Goal: Task Accomplishment & Management: Complete application form

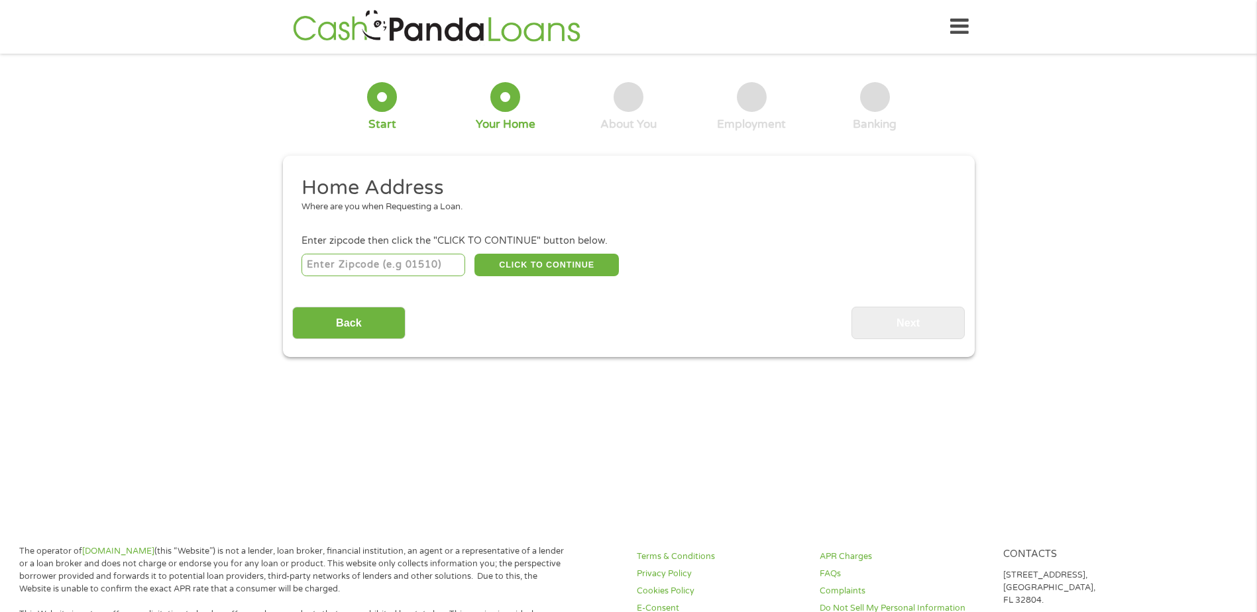
click at [424, 266] on input "number" at bounding box center [383, 265] width 164 height 23
type input "55301"
click at [530, 270] on button "CLICK TO CONTINUE" at bounding box center [546, 265] width 144 height 23
type input "55301"
type input "[GEOGRAPHIC_DATA]"
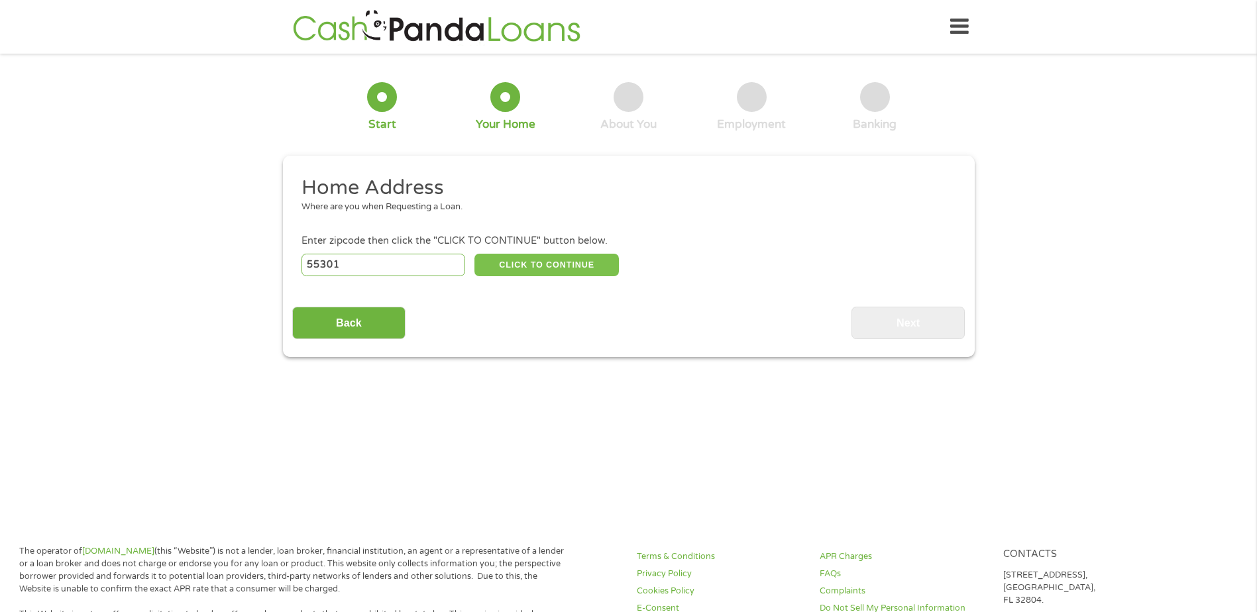
select select "[US_STATE]"
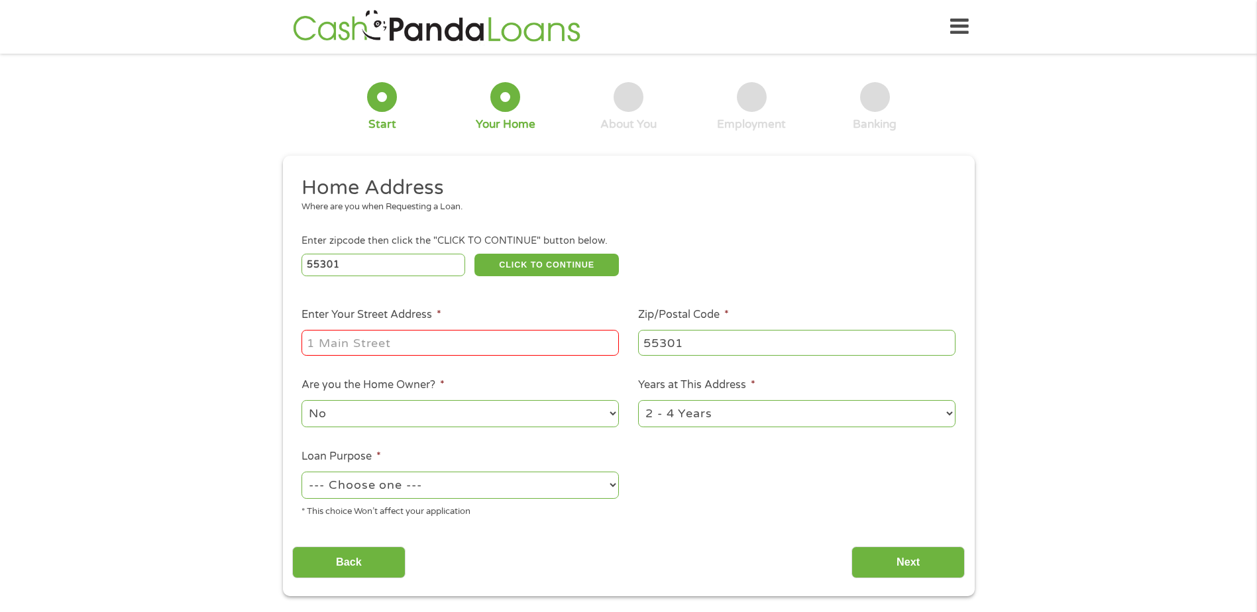
click at [491, 340] on input "Enter Your Street Address *" at bounding box center [459, 342] width 317 height 25
type input "[STREET_ADDRESS]"
click at [471, 422] on select "No Yes" at bounding box center [459, 413] width 317 height 27
click at [721, 417] on select "1 Year or less 1 - 2 Years 2 - 4 Years Over 4 Years" at bounding box center [796, 413] width 317 height 27
click at [638, 400] on select "1 Year or less 1 - 2 Years 2 - 4 Years Over 4 Years" at bounding box center [796, 413] width 317 height 27
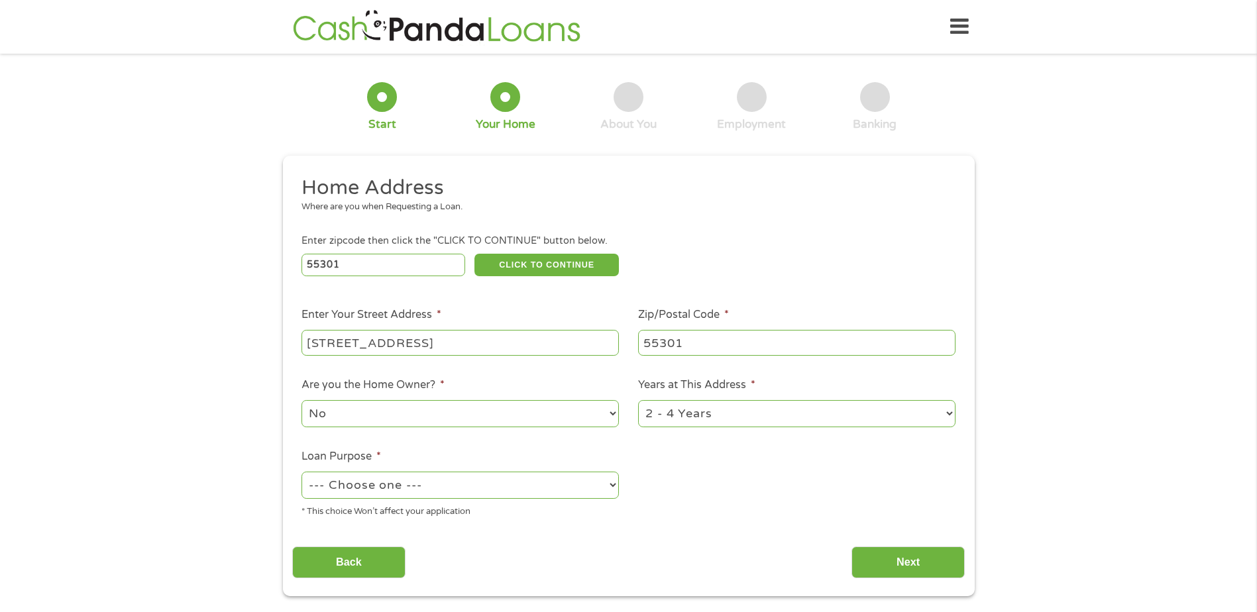
click at [502, 491] on select "--- Choose one --- Pay Bills Debt Consolidation Home Improvement Major Purchase…" at bounding box center [459, 485] width 317 height 27
select select "other"
click at [301, 472] on select "--- Choose one --- Pay Bills Debt Consolidation Home Improvement Major Purchase…" at bounding box center [459, 485] width 317 height 27
click at [903, 572] on input "Next" at bounding box center [907, 562] width 113 height 32
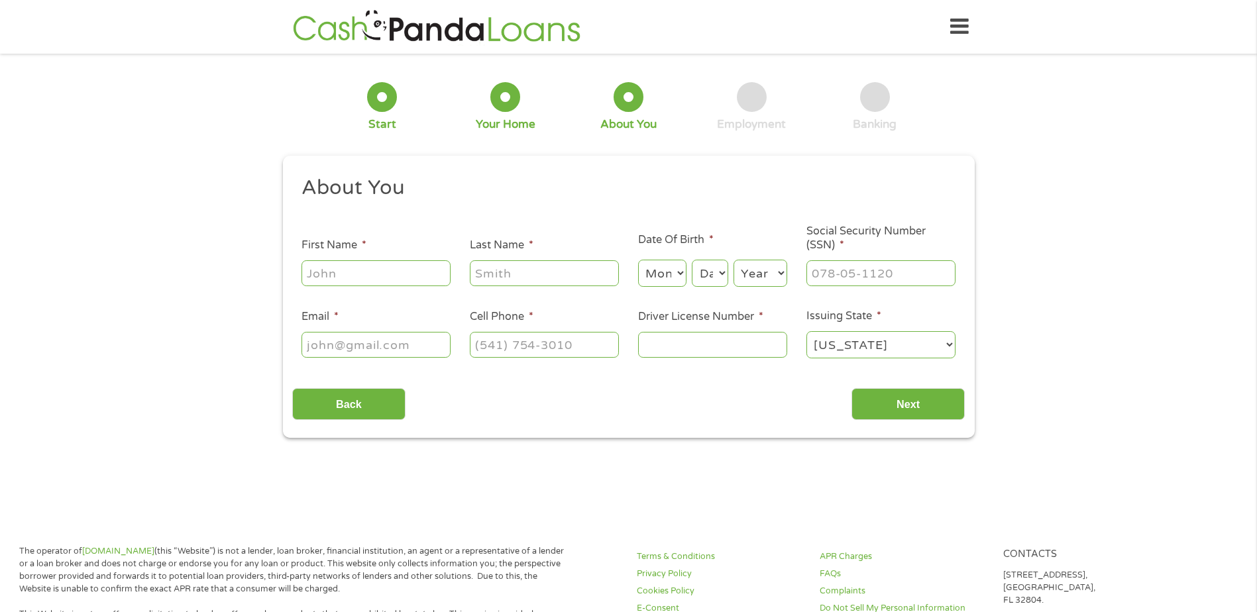
click at [409, 275] on input "First Name *" at bounding box center [375, 272] width 149 height 25
type input "[PERSON_NAME]"
select select "12"
select select "2"
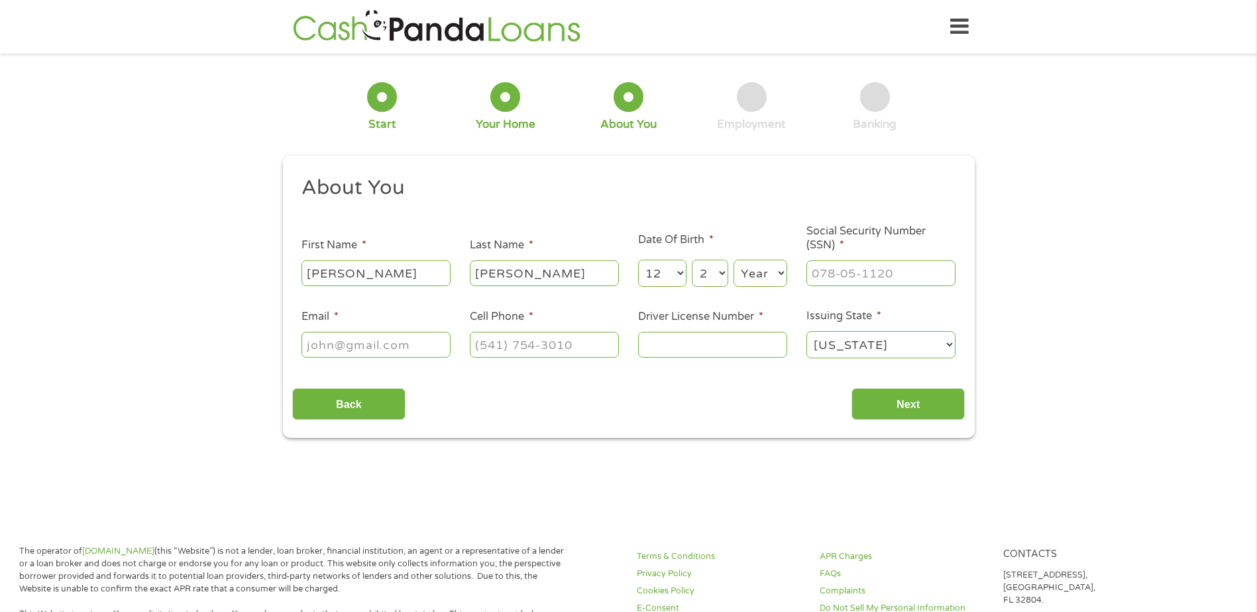
select select "1983"
type input "[EMAIL_ADDRESS][DOMAIN_NAME]"
type input "[PHONE_NUMBER]"
click at [860, 274] on input "___-__-____" at bounding box center [880, 272] width 149 height 25
type input "471-06-5558"
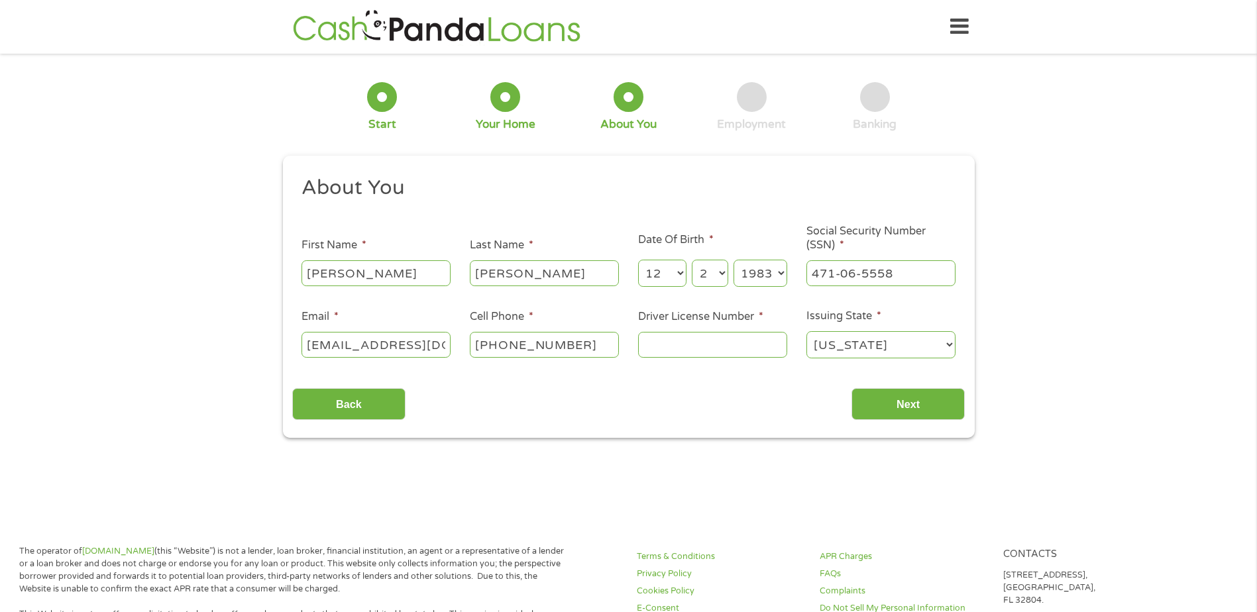
click at [740, 348] on input "Driver License Number *" at bounding box center [712, 344] width 149 height 25
click at [654, 346] on input "Driver License Number *" at bounding box center [712, 344] width 149 height 25
type input "N004108843404"
click at [916, 417] on input "Next" at bounding box center [907, 404] width 113 height 32
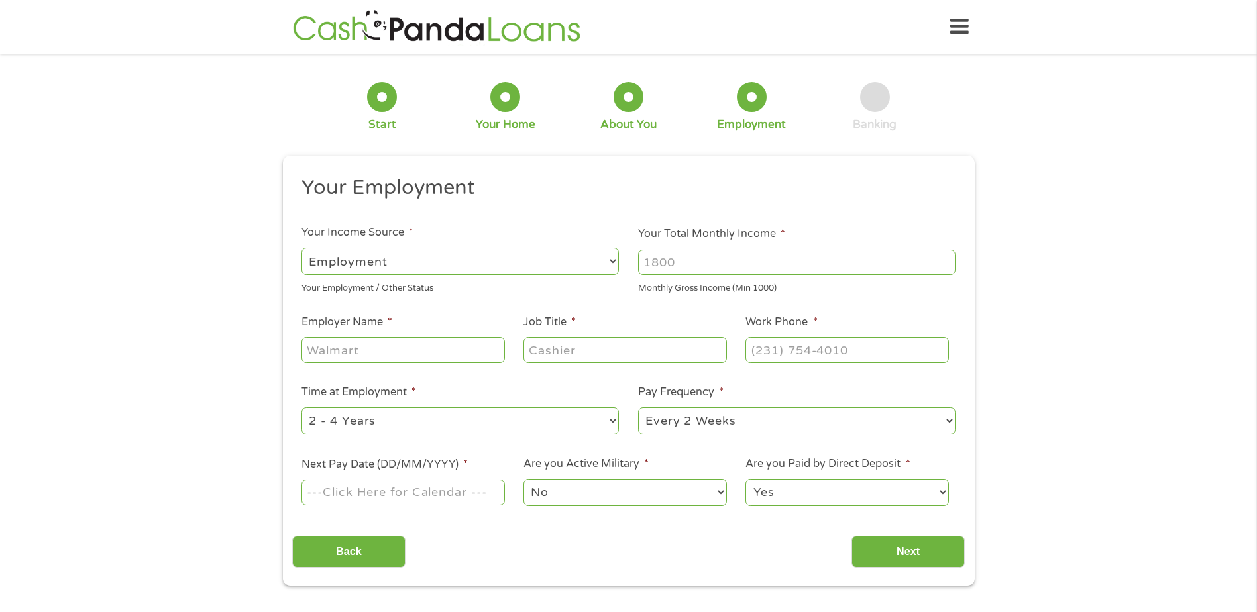
click at [690, 272] on input "Your Total Monthly Income *" at bounding box center [796, 262] width 317 height 25
type input "6875"
click at [431, 344] on input "Employer Name *" at bounding box center [402, 349] width 203 height 25
type input "AVEX, LLC"
click at [605, 346] on input "Job Title *" at bounding box center [624, 349] width 203 height 25
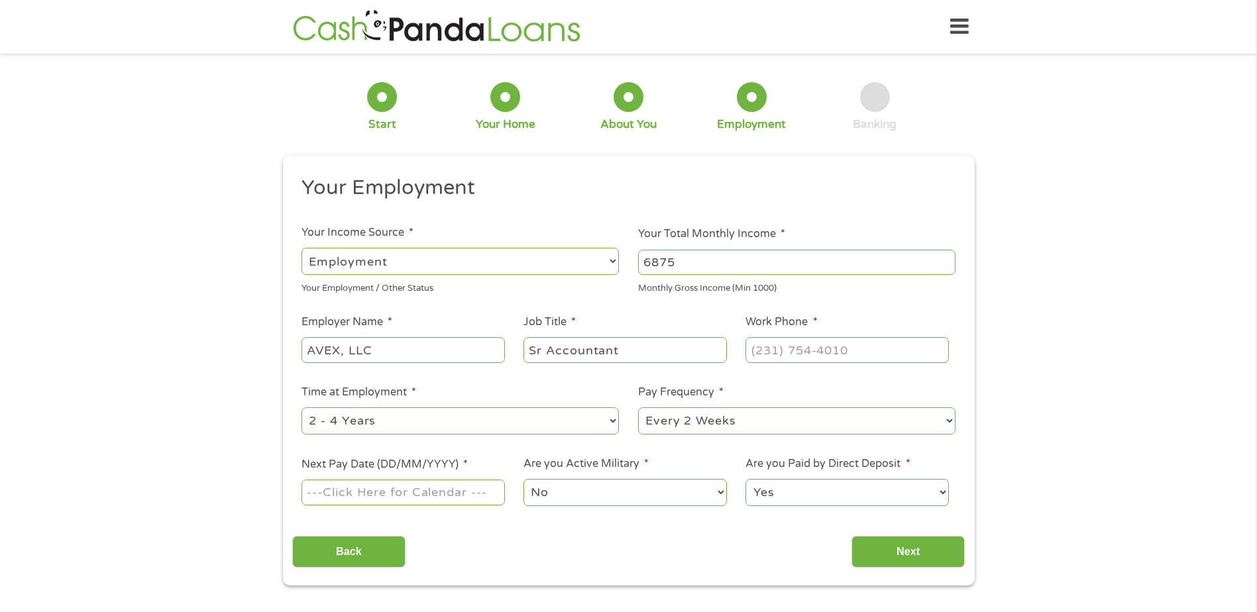
type input "Sr Accountant"
type input "[PHONE_NUMBER]"
select select "12months"
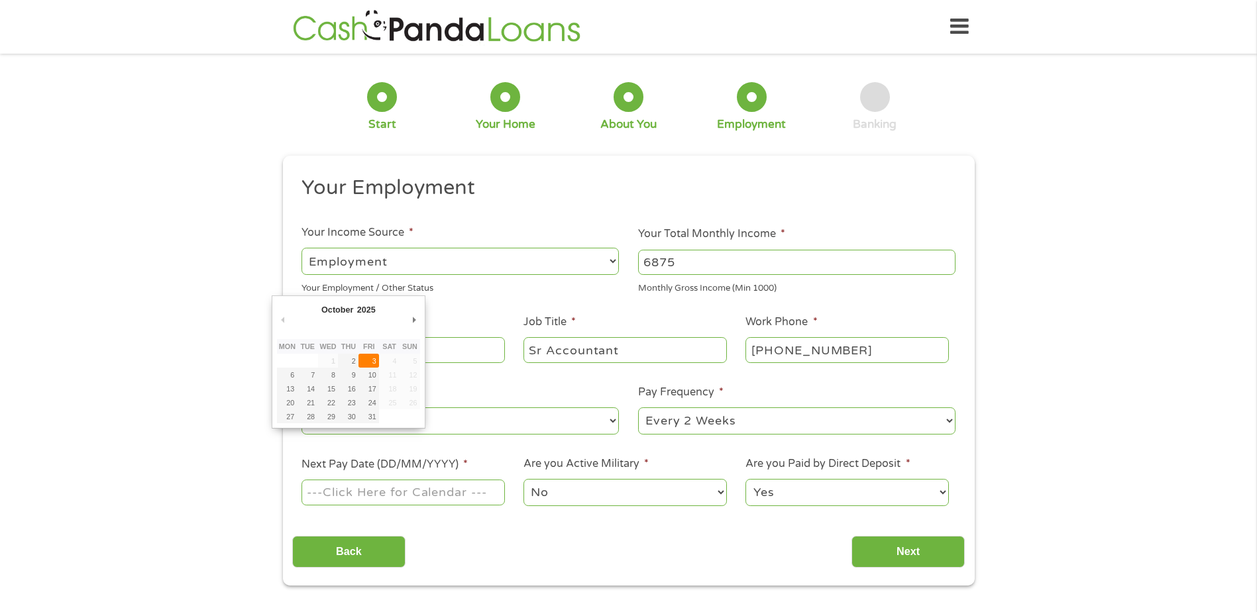
type input "[DATE]"
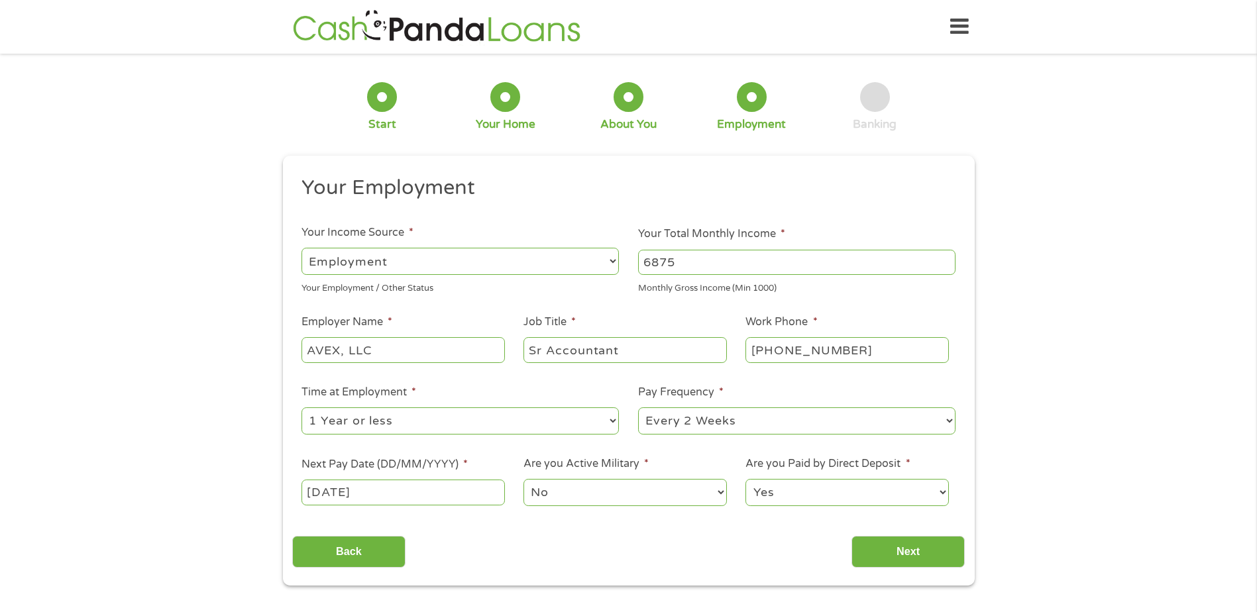
click at [717, 495] on select "No Yes" at bounding box center [624, 492] width 203 height 27
click at [860, 492] on select "Yes No" at bounding box center [846, 492] width 203 height 27
click at [931, 558] on input "Next" at bounding box center [907, 552] width 113 height 32
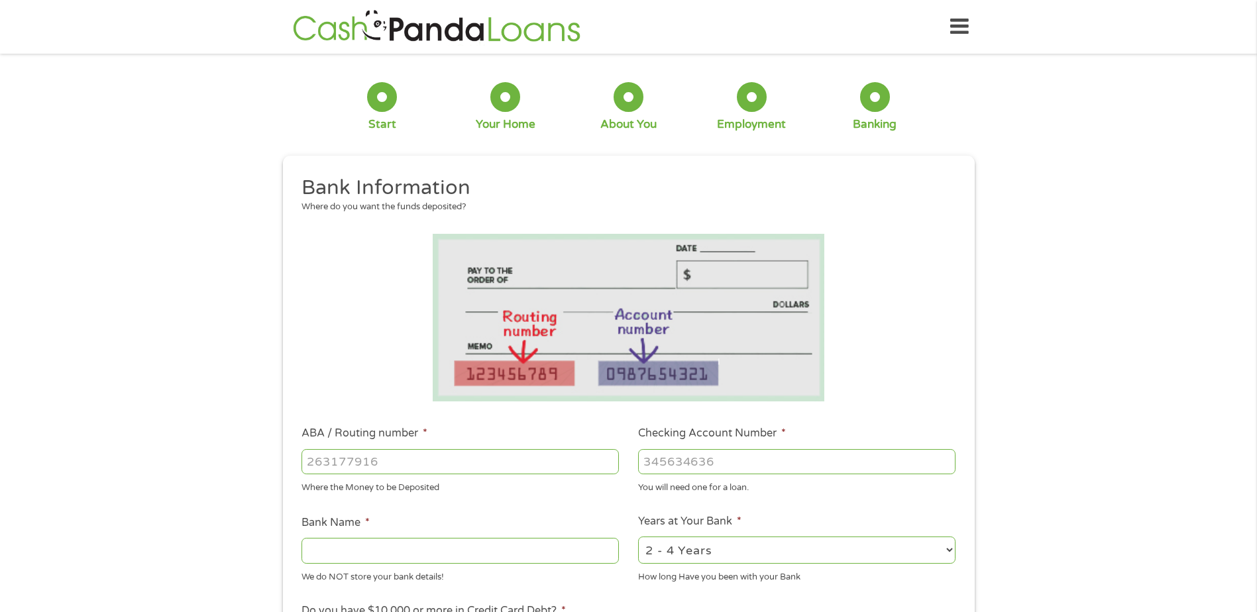
click at [446, 460] on input "ABA / Routing number *" at bounding box center [459, 461] width 317 height 25
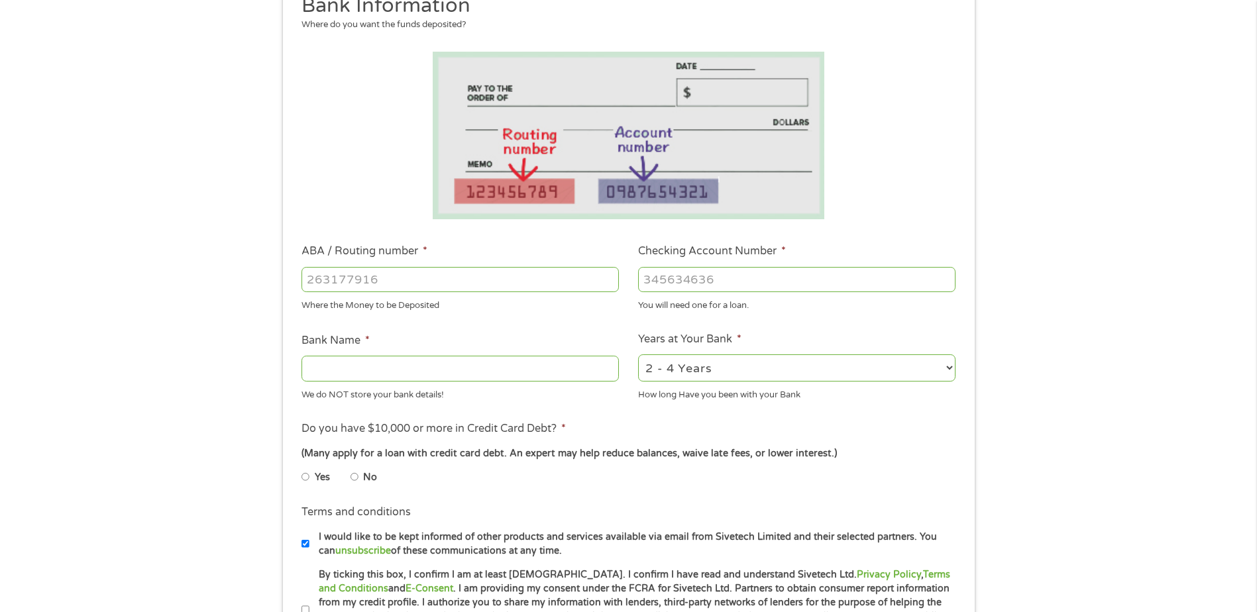
scroll to position [199, 0]
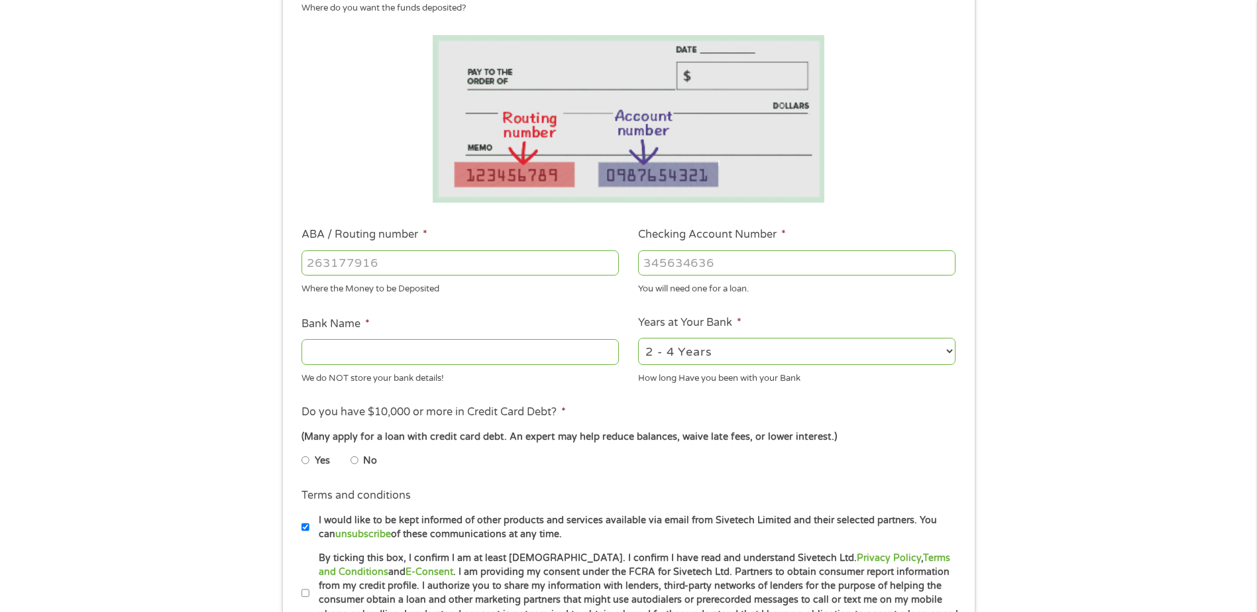
click at [741, 346] on select "2 - 4 Years 6 - 12 Months 1 - 2 Years Over 4 Years" at bounding box center [796, 351] width 317 height 27
select select "60months"
click at [638, 338] on select "2 - 4 Years 6 - 12 Months 1 - 2 Years Over 4 Years" at bounding box center [796, 351] width 317 height 27
click at [431, 270] on input "ABA / Routing number *" at bounding box center [459, 262] width 317 height 25
click at [682, 259] on input "Checking Account Number *" at bounding box center [796, 262] width 317 height 25
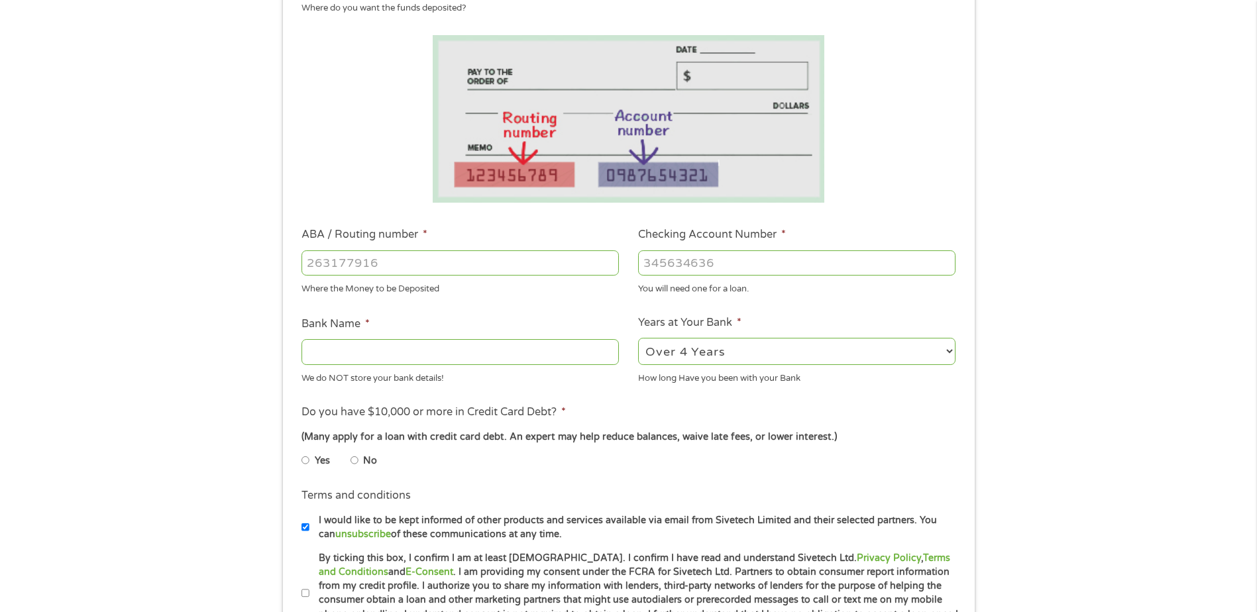
paste input "7"
type input "7964593888"
click at [403, 264] on input "91000019" at bounding box center [459, 262] width 317 height 25
type input "091000019"
type input "[PERSON_NAME] FARGO BANK NA [US_STATE]"
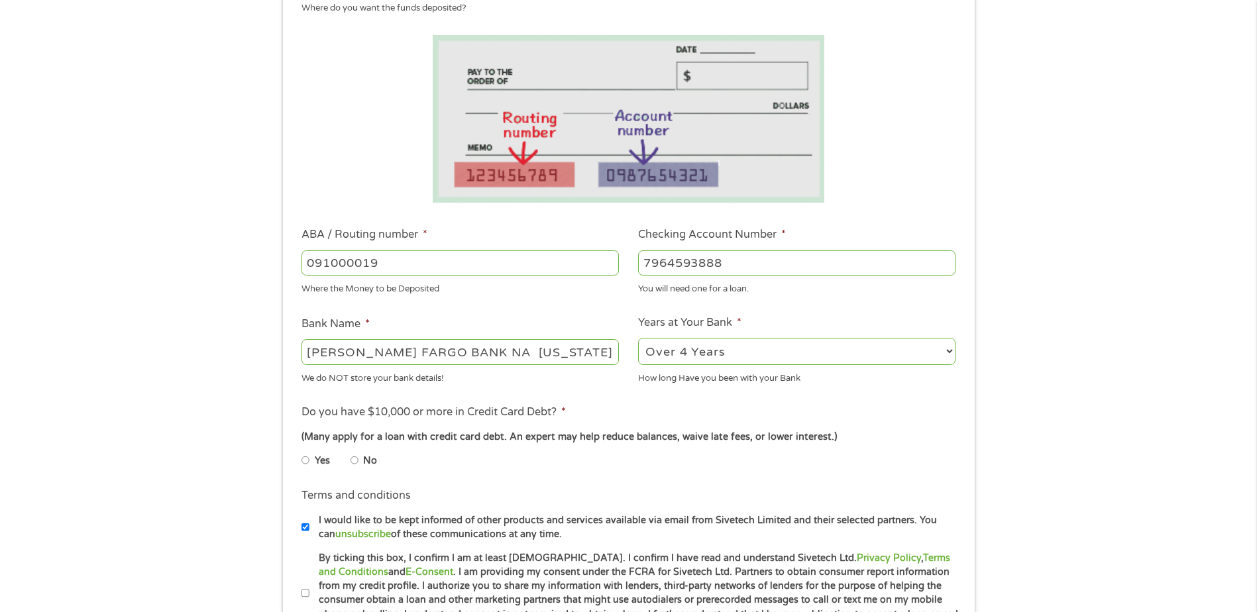
type input "091000019"
click at [731, 276] on div "7964593888" at bounding box center [796, 263] width 317 height 30
drag, startPoint x: 750, startPoint y: 261, endPoint x: 319, endPoint y: 181, distance: 439.1
click at [462, 217] on ul "Bank Information Where do you want the funds deposited? ABA / Routing number * …" at bounding box center [628, 306] width 672 height 660
type input "7964593888"
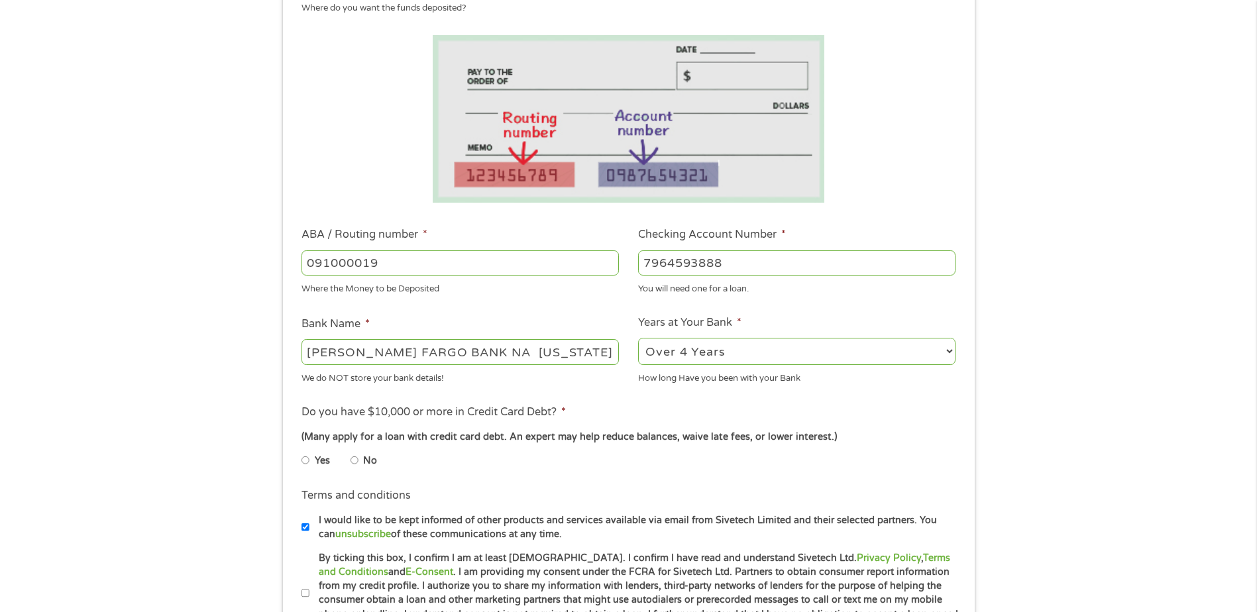
click at [572, 444] on div "(Many apply for a loan with credit card debt. An expert may help reduce balance…" at bounding box center [627, 437] width 653 height 15
click at [382, 462] on li "No" at bounding box center [374, 461] width 48 height 26
click at [371, 462] on label "No" at bounding box center [370, 461] width 14 height 15
click at [358, 462] on input "No" at bounding box center [354, 460] width 8 height 21
radio input "true"
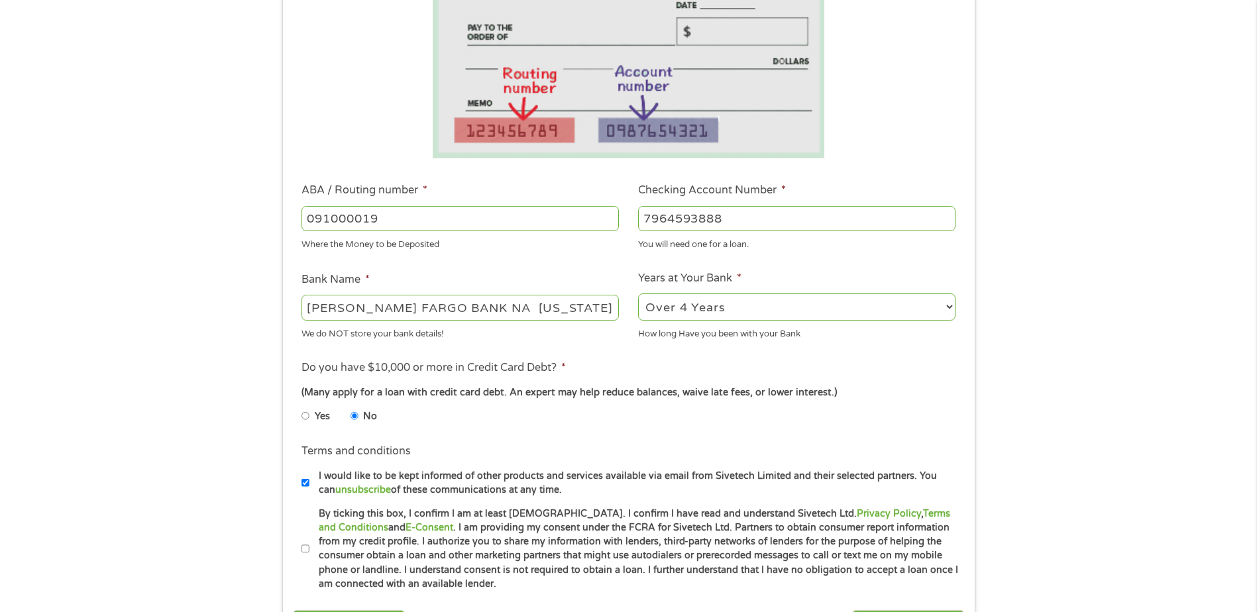
scroll to position [265, 0]
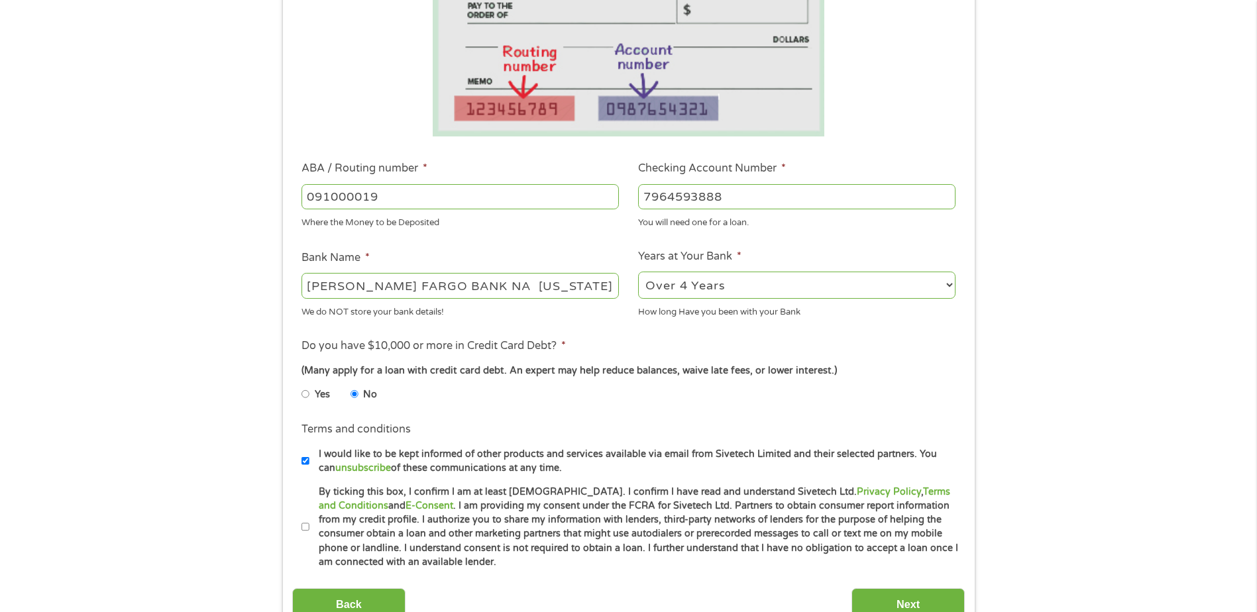
click at [300, 526] on li "Terms and conditions * By ticking this box, I confirm I am at least [DEMOGRAPHI…" at bounding box center [628, 527] width 672 height 85
click at [307, 527] on input "By ticking this box, I confirm I am at least [DEMOGRAPHIC_DATA]. I confirm I ha…" at bounding box center [305, 527] width 8 height 21
checkbox input "true"
click at [900, 604] on input "Next" at bounding box center [907, 604] width 113 height 32
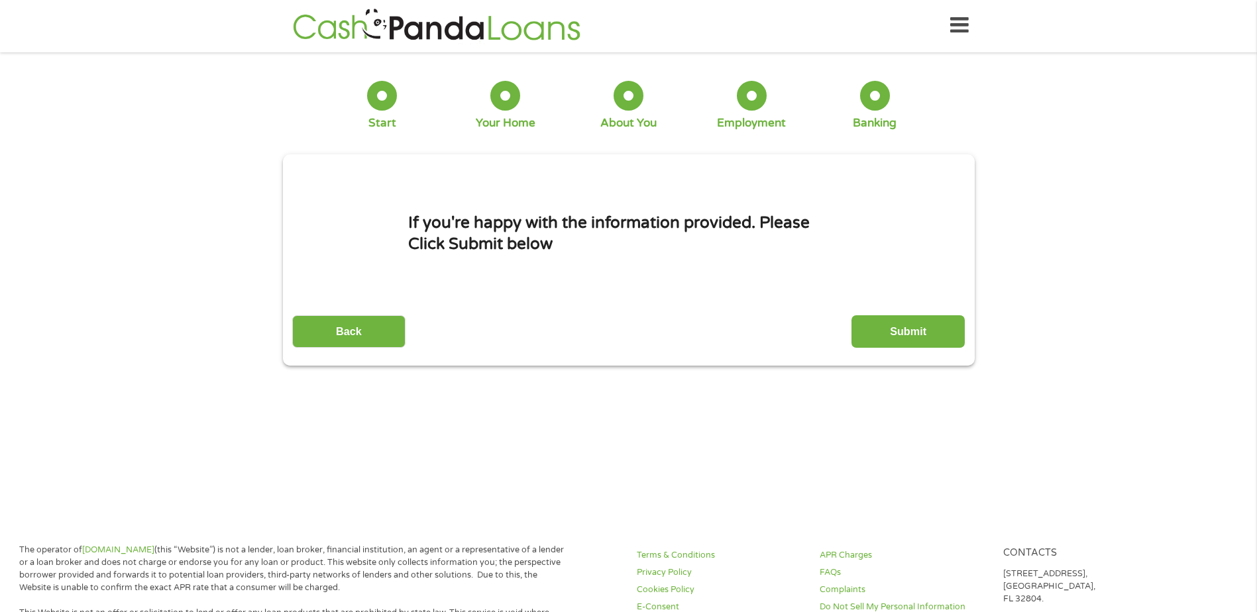
scroll to position [0, 0]
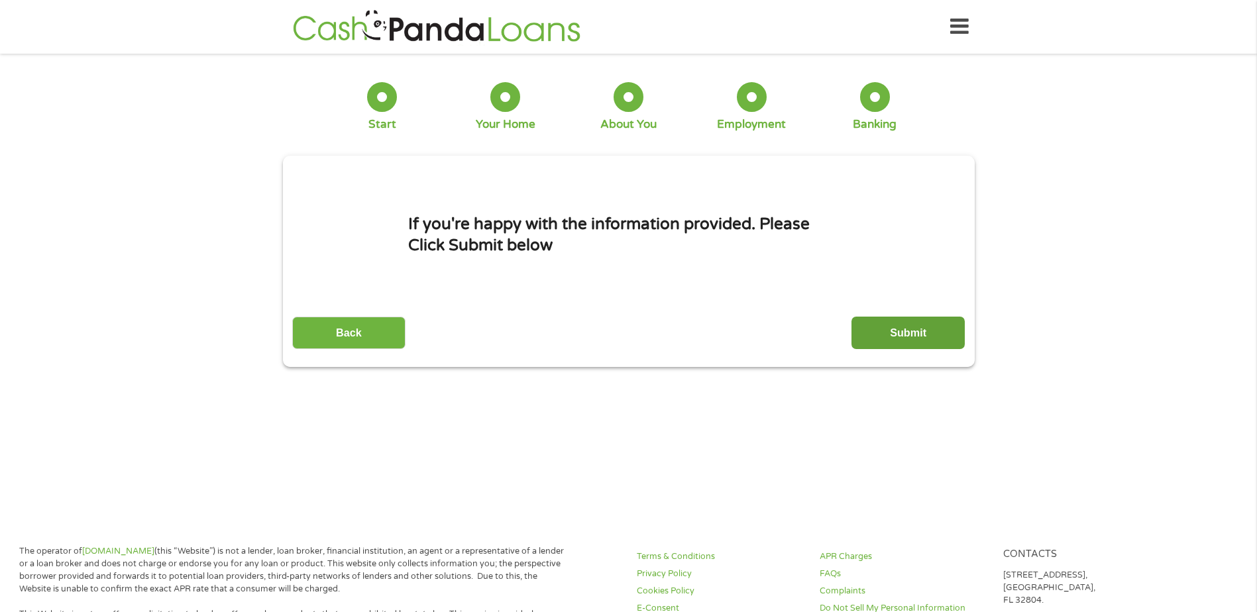
click at [890, 329] on input "Submit" at bounding box center [907, 333] width 113 height 32
